Goal: Navigation & Orientation: Go to known website

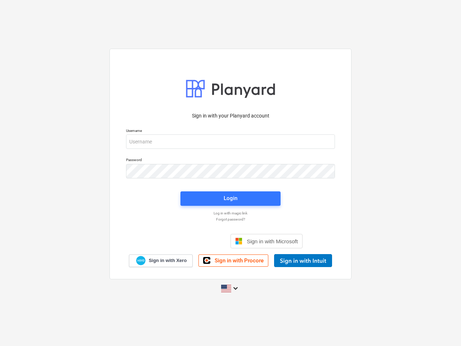
click at [245, 85] on button "Cookies settings" at bounding box center [244, 85] width 55 height 17
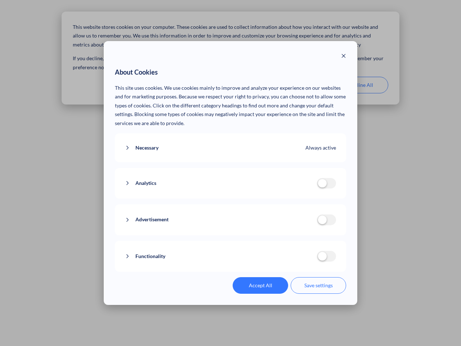
click at [303, 85] on p "This site uses cookies. We use cookies mainly to improve and analyze your exper…" at bounding box center [231, 106] width 232 height 44
click at [361, 85] on div "About Cookies This site uses cookies. We use cookies mainly to improve and anal…" at bounding box center [230, 173] width 461 height 346
click at [231, 142] on div "Necessary Always active These cookies are necessary for the website to function…" at bounding box center [231, 147] width 232 height 29
click at [231, 171] on div "Analytics analytics cookies disallowed These cookies help us to understand how …" at bounding box center [231, 183] width 232 height 31
click at [231, 198] on div "Analytics analytics cookies disallowed These cookies help us to understand how …" at bounding box center [231, 183] width 232 height 31
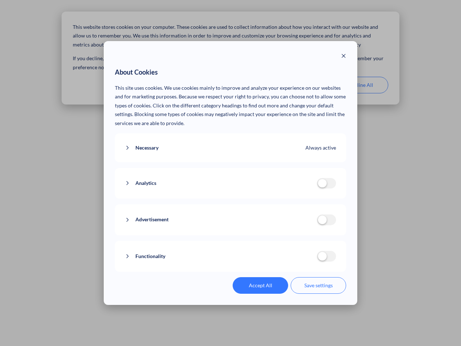
click at [267, 241] on div "Functionality functionality cookies disallowed We use a set of cookies that are…" at bounding box center [231, 256] width 232 height 31
click at [303, 260] on button "Functionality" at bounding box center [221, 256] width 192 height 9
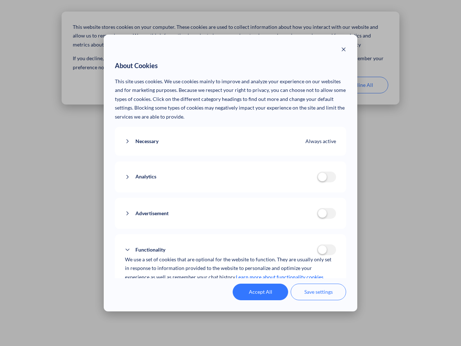
click at [231, 288] on div "Accept All Save settings" at bounding box center [231, 292] width 232 height 17
